Goal: Task Accomplishment & Management: Use online tool/utility

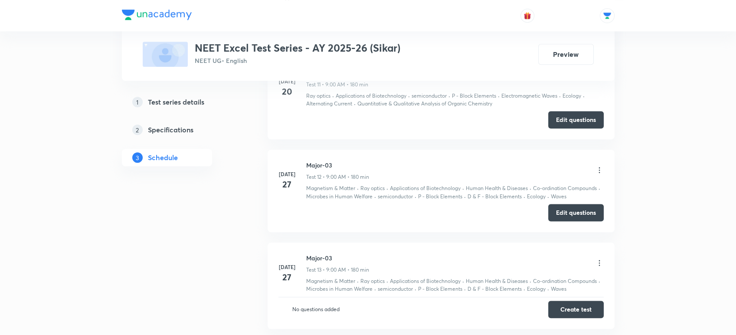
scroll to position [1637, 0]
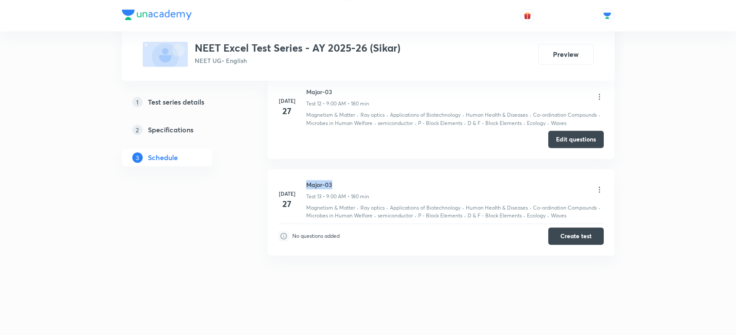
drag, startPoint x: 306, startPoint y: 181, endPoint x: 352, endPoint y: 183, distance: 46.0
click at [352, 183] on h6 "Major-03" at bounding box center [337, 184] width 63 height 9
copy h6 "Major-03"
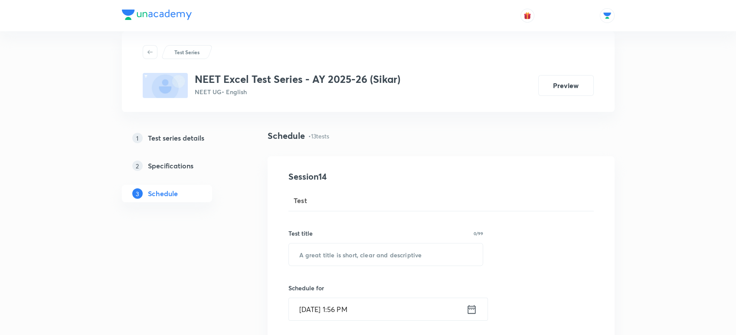
scroll to position [66, 0]
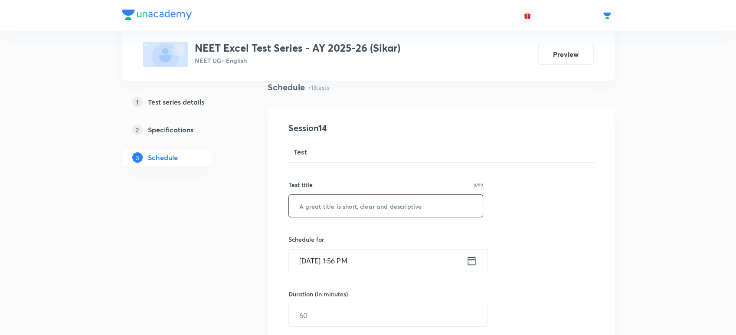
click at [339, 206] on input "text" at bounding box center [386, 206] width 194 height 22
paste input "Major-03"
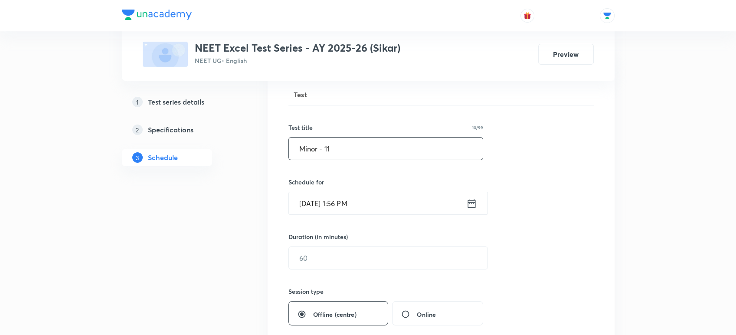
scroll to position [125, 0]
type input "Minor - 11"
click at [470, 198] on icon at bounding box center [471, 202] width 11 height 12
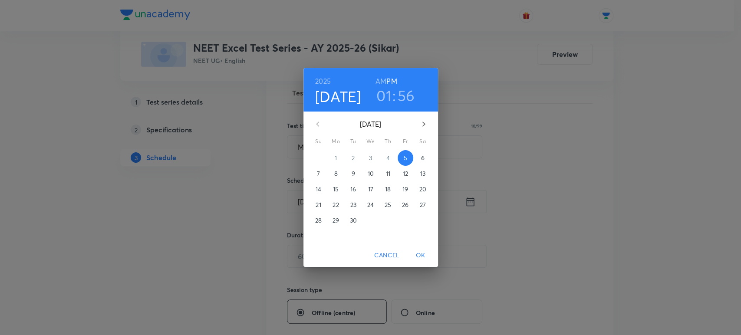
click at [318, 174] on p "7" at bounding box center [318, 173] width 3 height 9
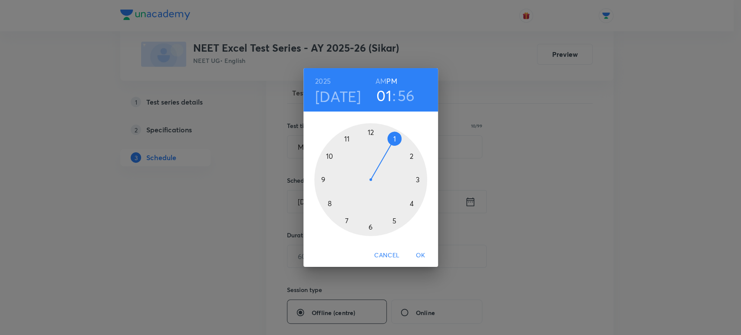
click at [382, 79] on h6 "AM" at bounding box center [380, 81] width 11 height 12
click at [330, 154] on div at bounding box center [370, 179] width 113 height 113
click at [370, 130] on div at bounding box center [370, 179] width 113 height 113
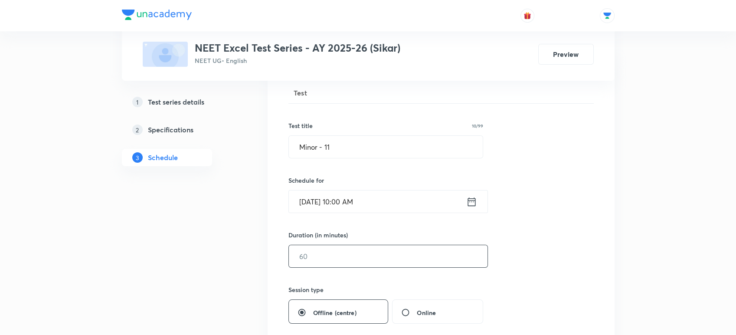
click at [303, 259] on input "text" at bounding box center [388, 256] width 199 height 22
type input "180"
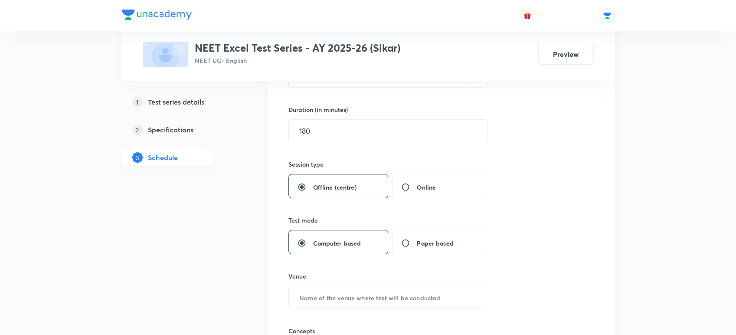
scroll to position [307, 0]
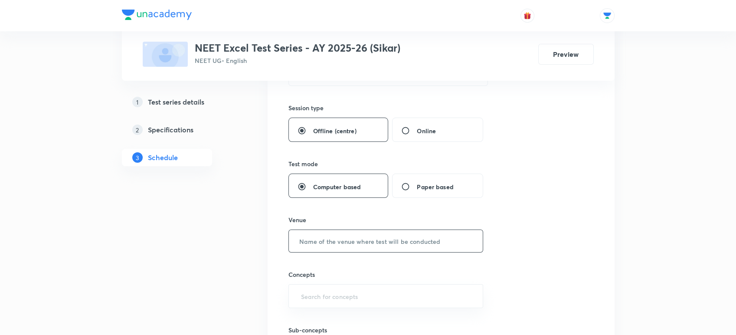
click at [305, 244] on input "text" at bounding box center [386, 241] width 194 height 22
type input "Unacademy Centre"
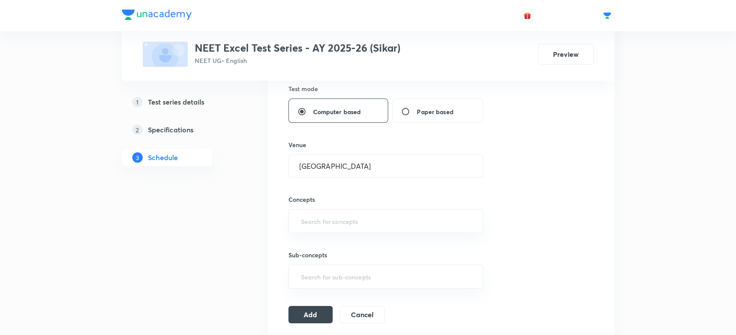
scroll to position [389, 0]
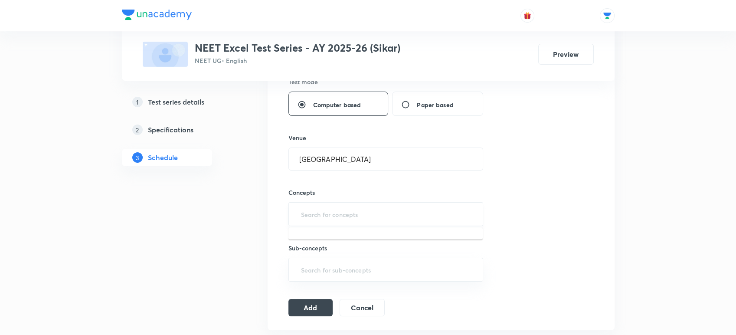
click at [331, 213] on input "text" at bounding box center [386, 214] width 174 height 16
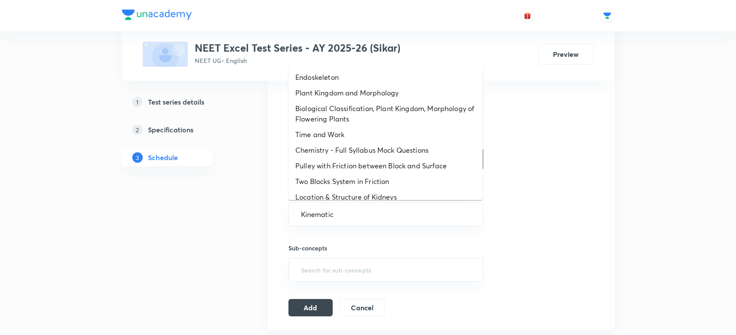
type input "Kinematics"
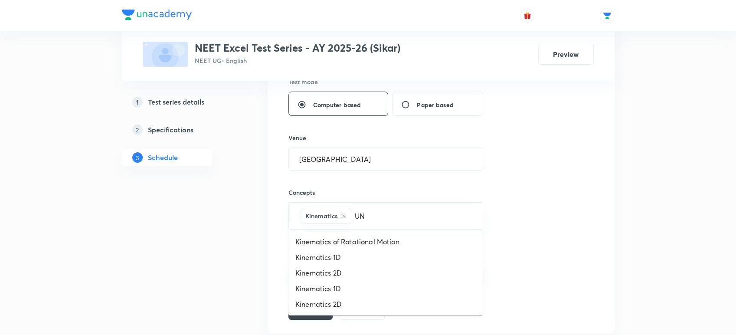
type input "UNi"
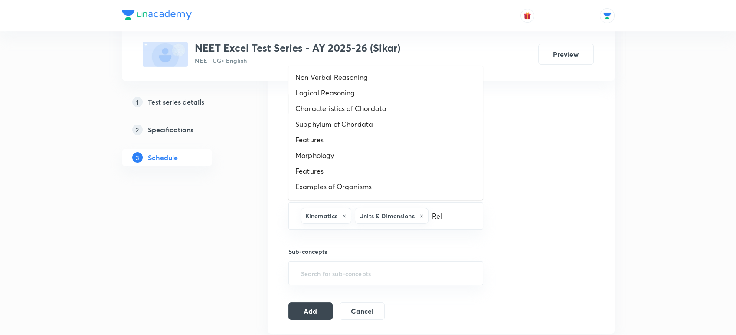
type input "Rela"
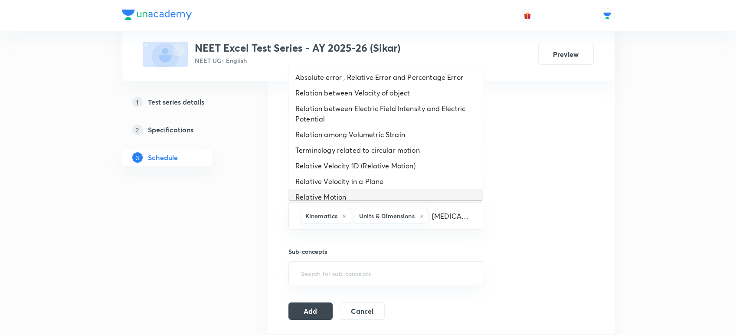
scroll to position [7, 0]
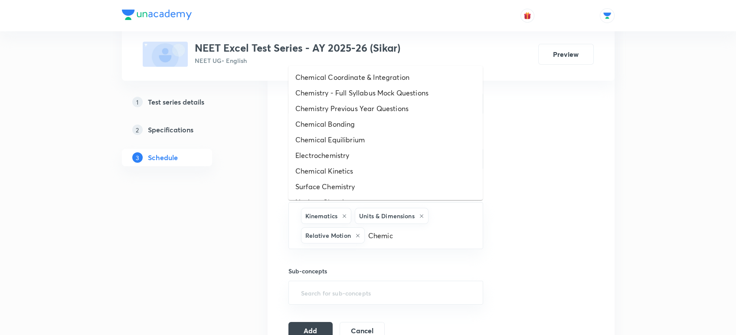
type input "Chemica"
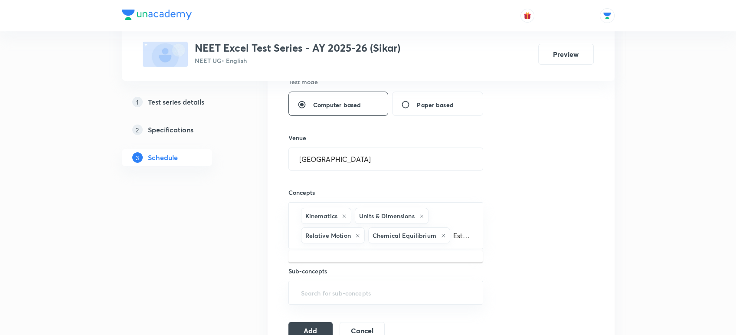
scroll to position [0, 0]
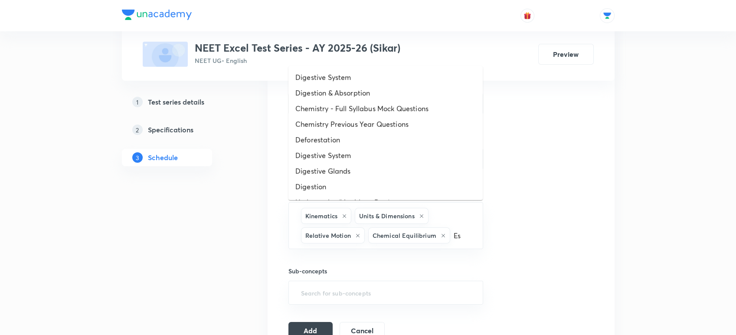
type input "E"
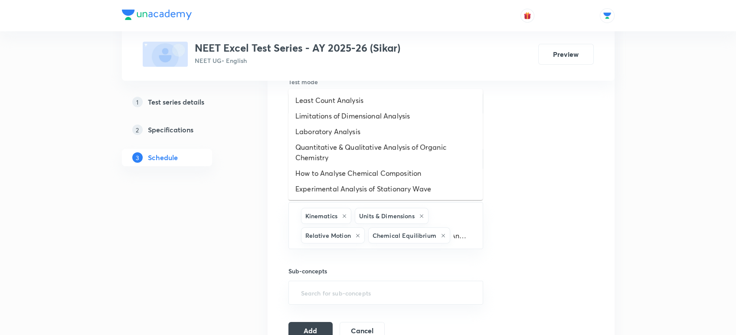
type input "Analysi"
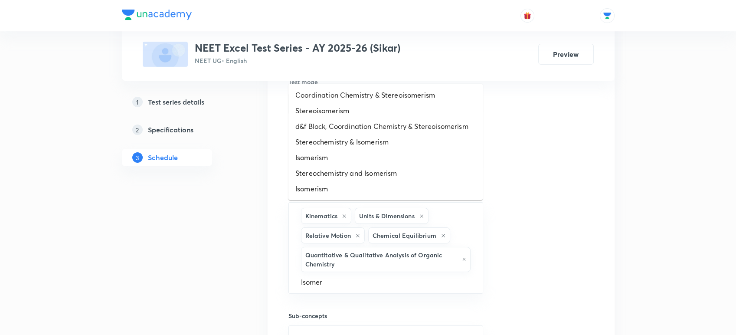
type input "Isomeri"
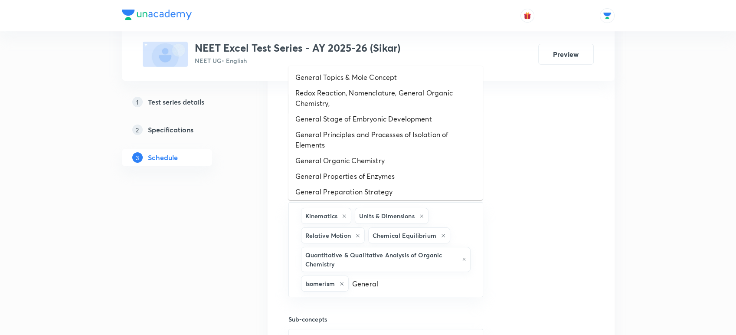
type input "General O"
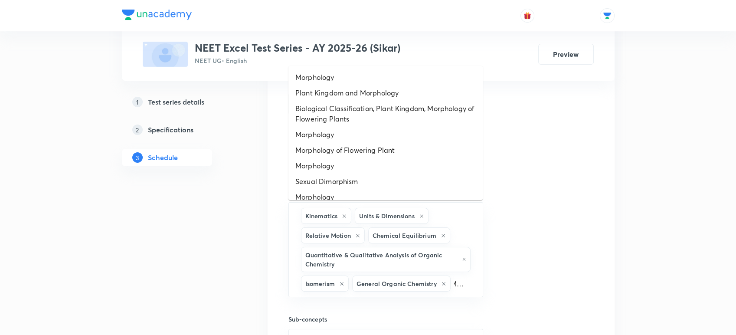
type input "Morpho"
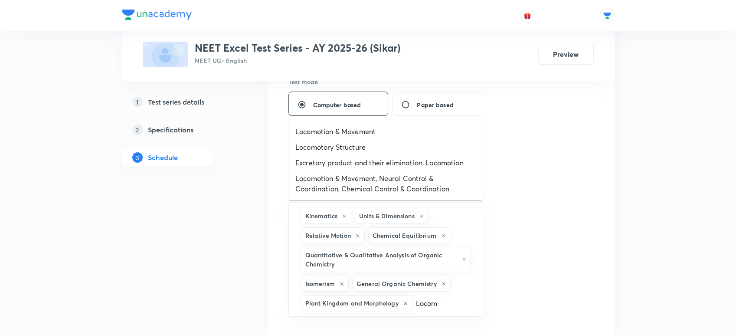
type input "Locomo"
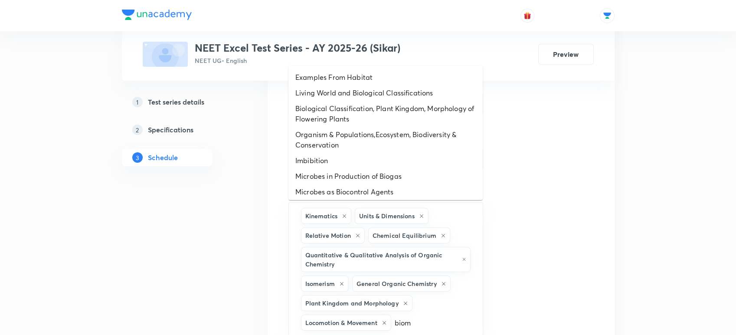
type input "biomo"
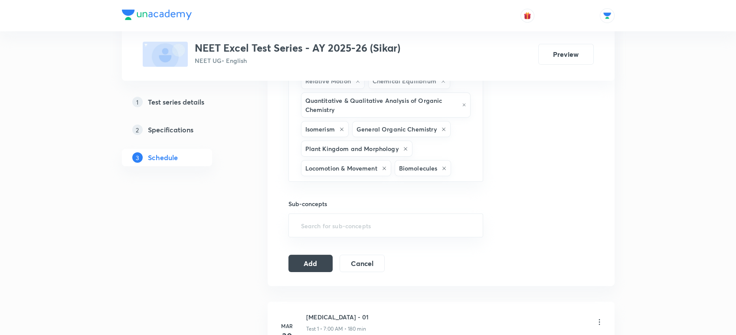
scroll to position [543, 0]
click at [305, 258] on button "Add" at bounding box center [310, 262] width 45 height 17
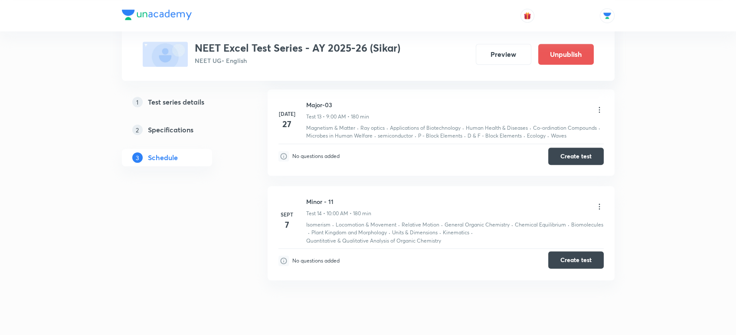
scroll to position [1718, 0]
click at [562, 256] on button "Create test" at bounding box center [576, 259] width 56 height 17
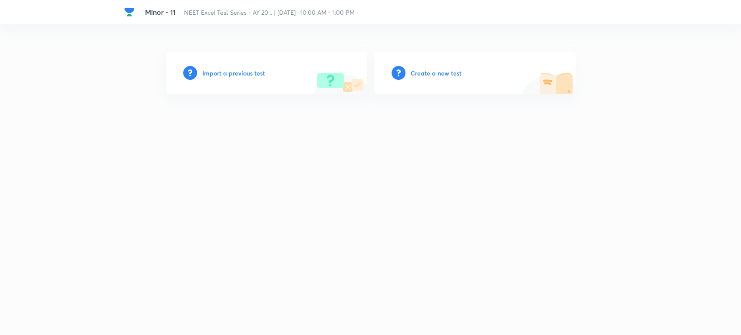
click at [431, 69] on h6 "Create a new test" at bounding box center [435, 73] width 51 height 9
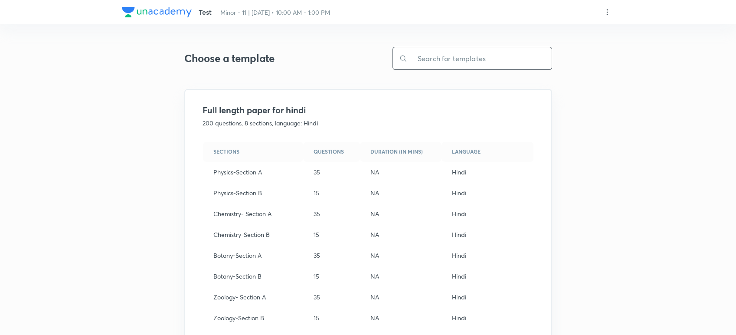
click at [431, 60] on input "text" at bounding box center [479, 58] width 144 height 22
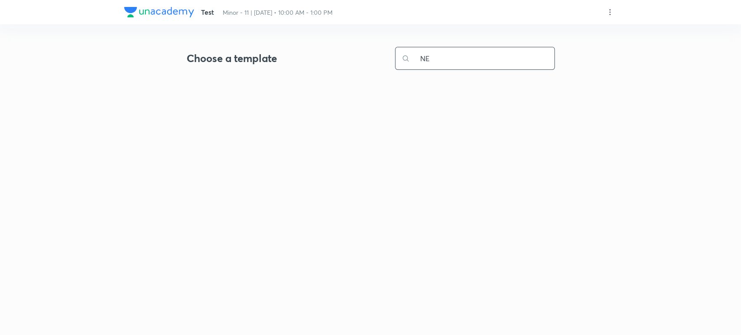
type input "N"
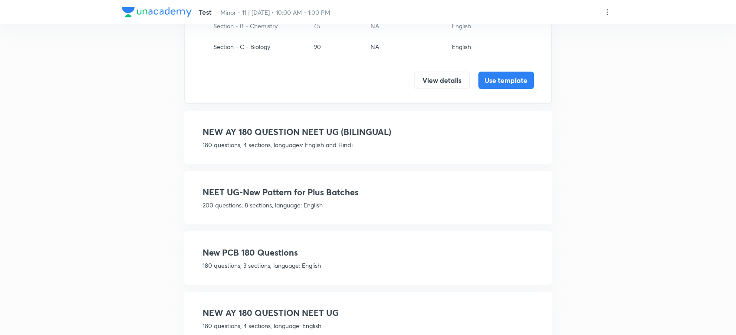
scroll to position [175, 0]
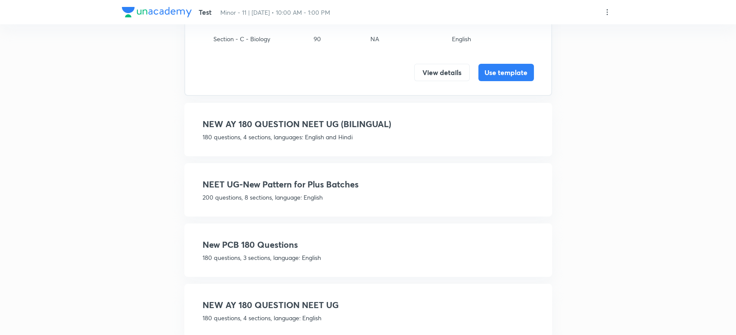
type input "NEW"
click at [299, 131] on div "NEW AY 180 QUESTION NEET UG (BILINGUAL) 180 questions, 4 sections, languages: E…" at bounding box center [368, 130] width 331 height 24
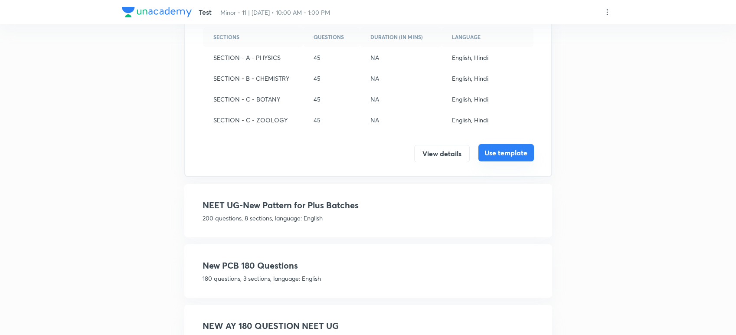
click at [486, 148] on button "Use template" at bounding box center [507, 152] width 56 height 17
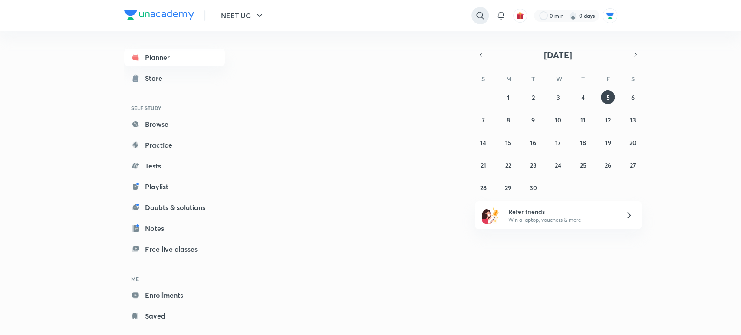
click at [475, 17] on icon at bounding box center [480, 15] width 10 height 10
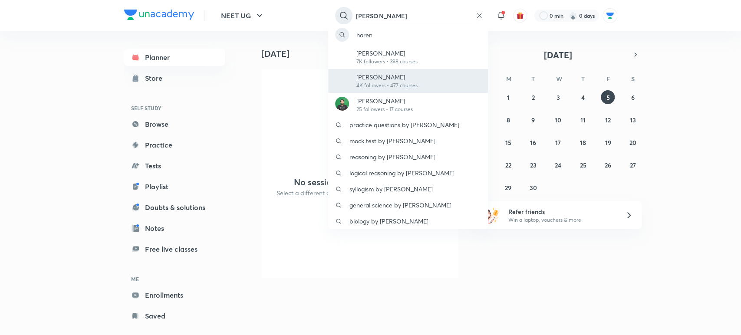
type input "Harendra Singh Parihar"
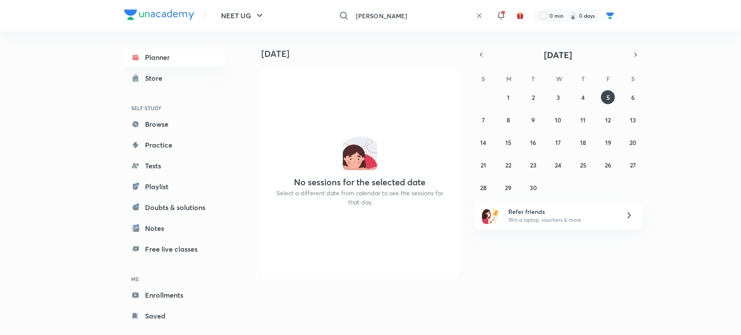
click at [431, 12] on input "Harendra Singh Parihar" at bounding box center [412, 15] width 120 height 23
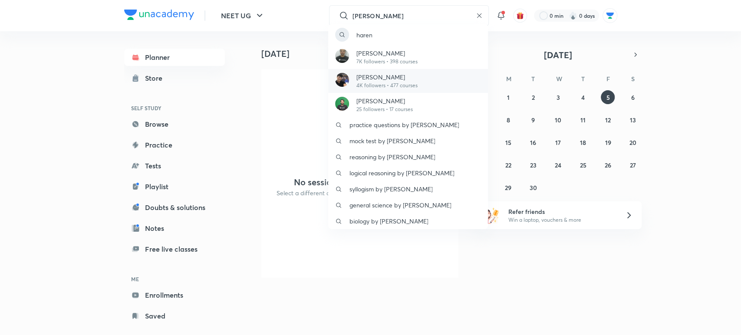
click at [379, 83] on p "4K followers • 477 courses" at bounding box center [386, 86] width 61 height 8
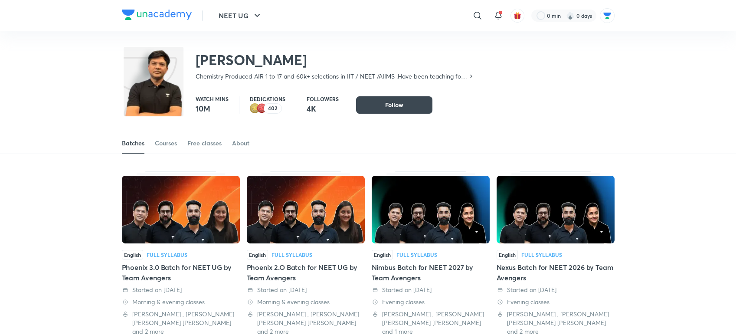
click at [178, 142] on div "Batches Courses Free classes About" at bounding box center [368, 143] width 493 height 21
click at [173, 144] on div "Courses" at bounding box center [166, 143] width 22 height 9
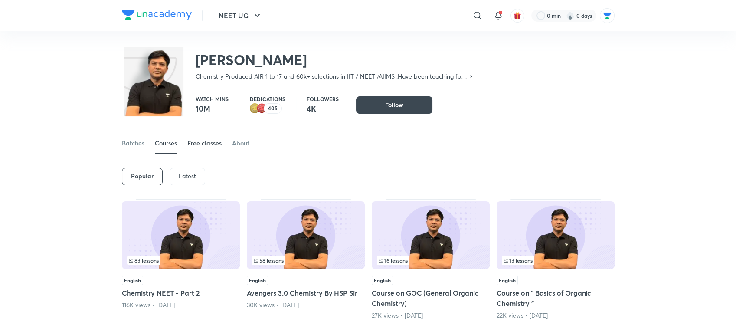
click at [198, 142] on div "Free classes" at bounding box center [204, 143] width 34 height 9
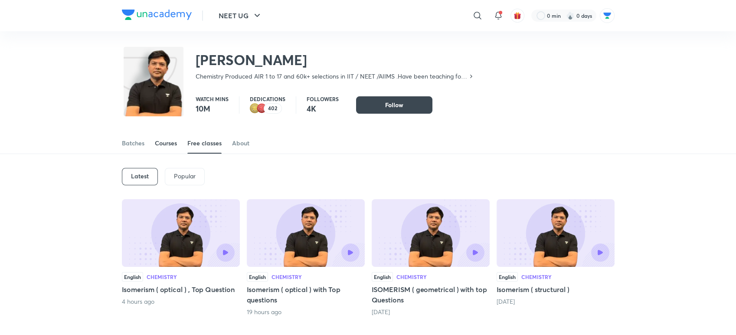
click at [156, 145] on div "Courses" at bounding box center [166, 143] width 22 height 9
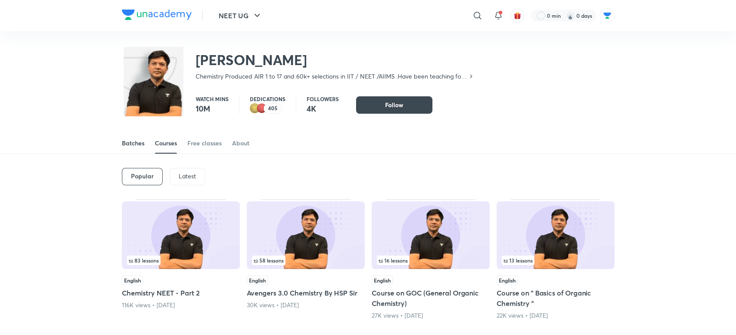
click at [135, 142] on div "Batches" at bounding box center [133, 143] width 23 height 9
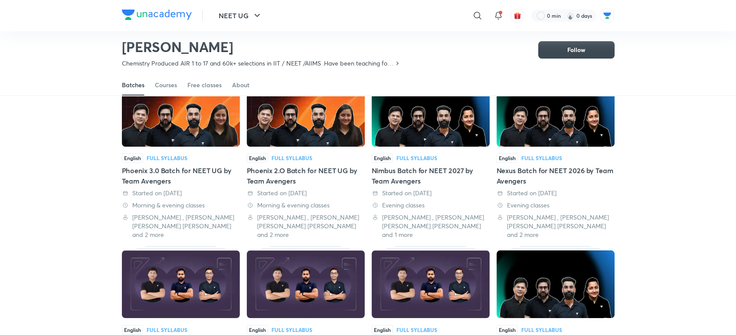
scroll to position [76, 0]
